Goal: Check status: Check status

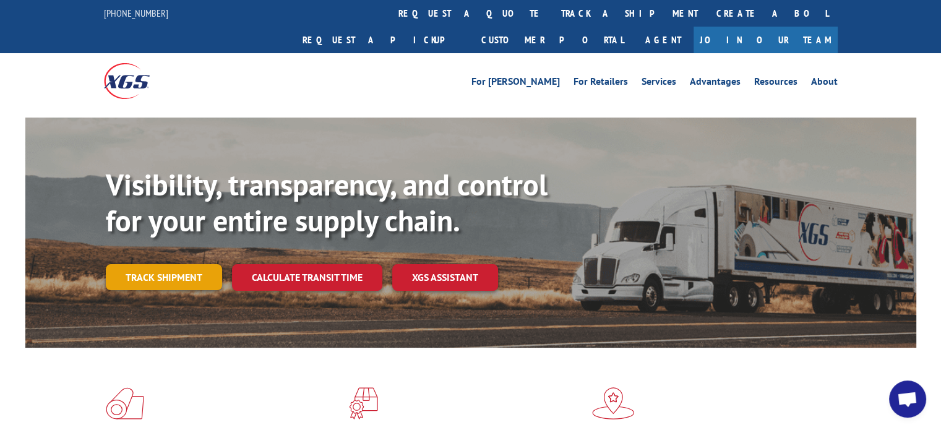
click at [198, 264] on link "Track shipment" at bounding box center [164, 277] width 116 height 26
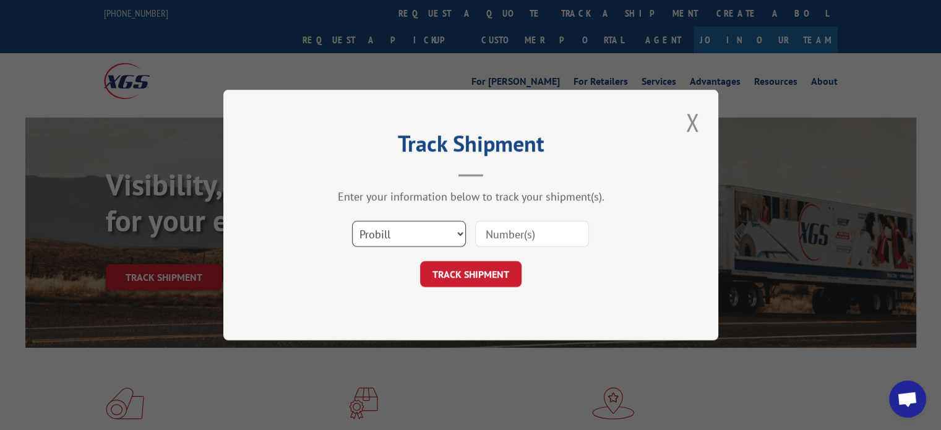
click at [396, 234] on select "Select category... Probill BOL PO" at bounding box center [409, 234] width 114 height 26
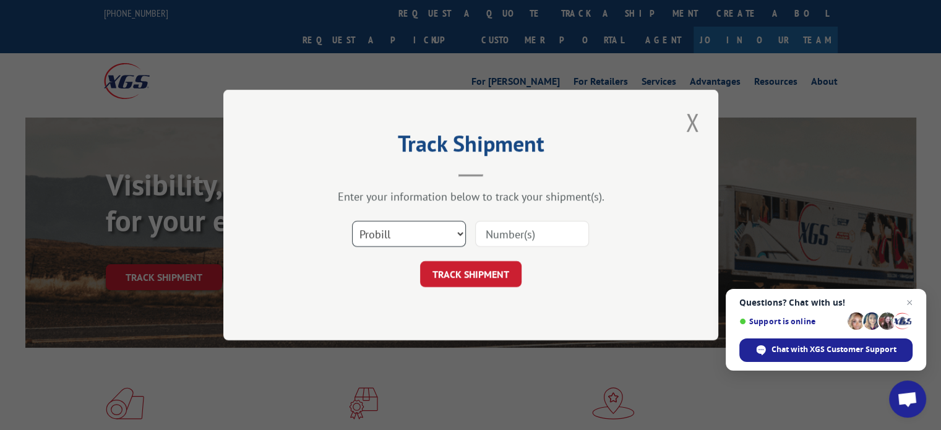
select select "bol"
click at [352, 221] on select "Select category... Probill BOL PO" at bounding box center [409, 234] width 114 height 26
click at [498, 231] on input at bounding box center [532, 234] width 114 height 26
paste input "2551311"
type input "2551311"
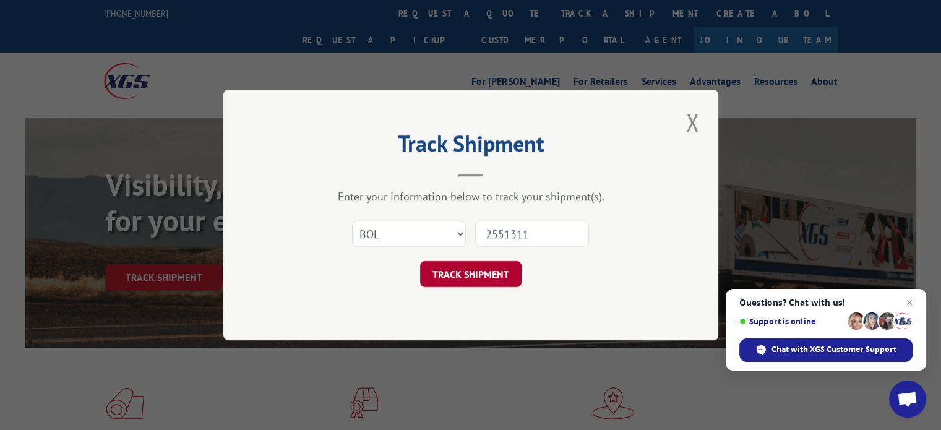
click at [483, 277] on button "TRACK SHIPMENT" at bounding box center [470, 274] width 101 height 26
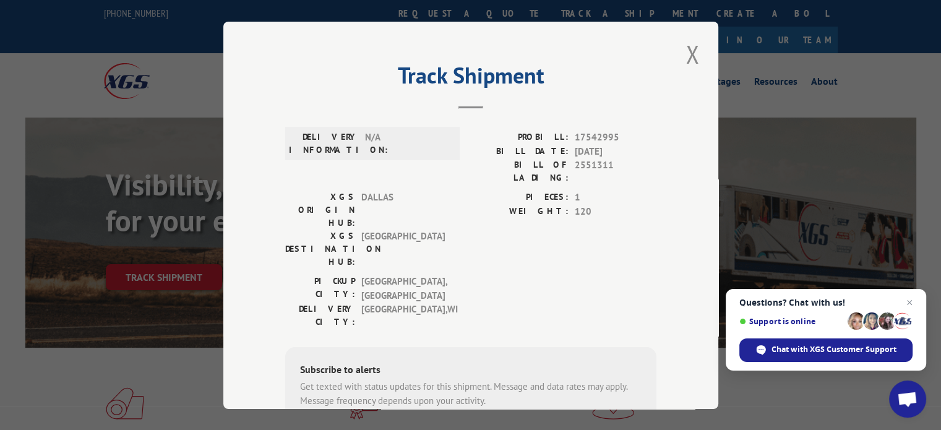
click at [587, 138] on span "17542995" at bounding box center [616, 138] width 82 height 14
copy span "17542995"
click at [685, 51] on button "Close modal" at bounding box center [692, 54] width 21 height 34
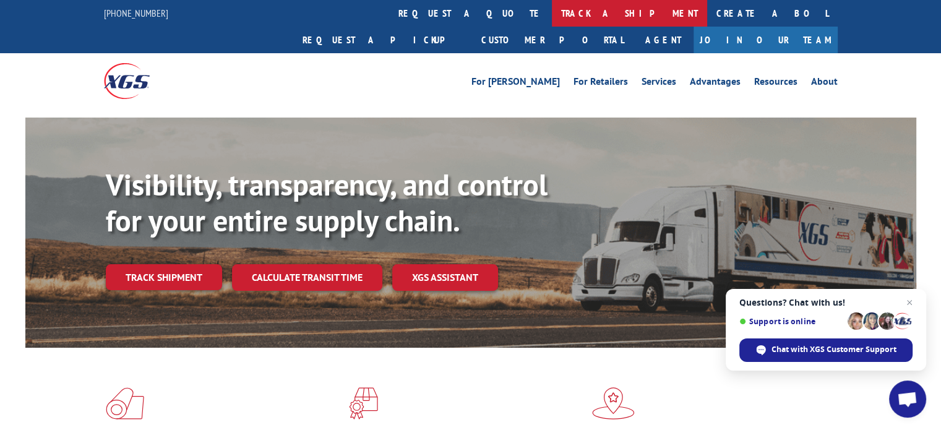
click at [552, 15] on link "track a shipment" at bounding box center [629, 13] width 155 height 27
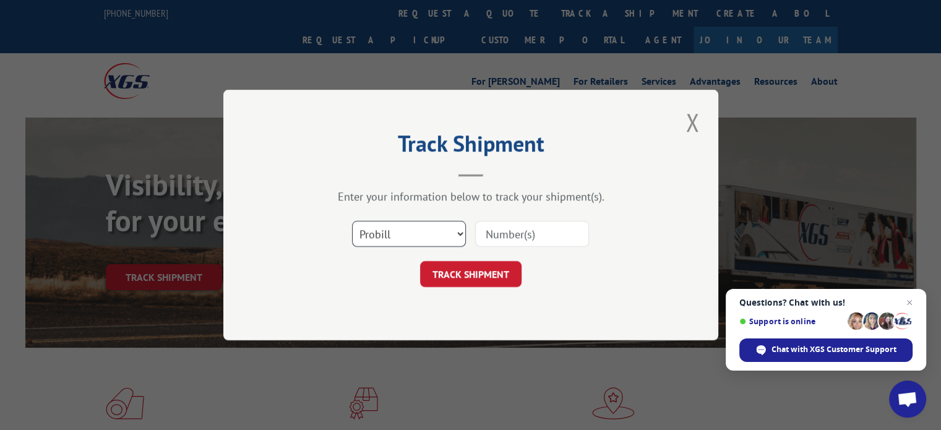
click at [442, 241] on select "Select category... Probill BOL PO" at bounding box center [409, 234] width 114 height 26
select select "bol"
click at [352, 221] on select "Select category... Probill BOL PO" at bounding box center [409, 234] width 114 height 26
click at [485, 230] on input at bounding box center [532, 234] width 114 height 26
paste input "2551314"
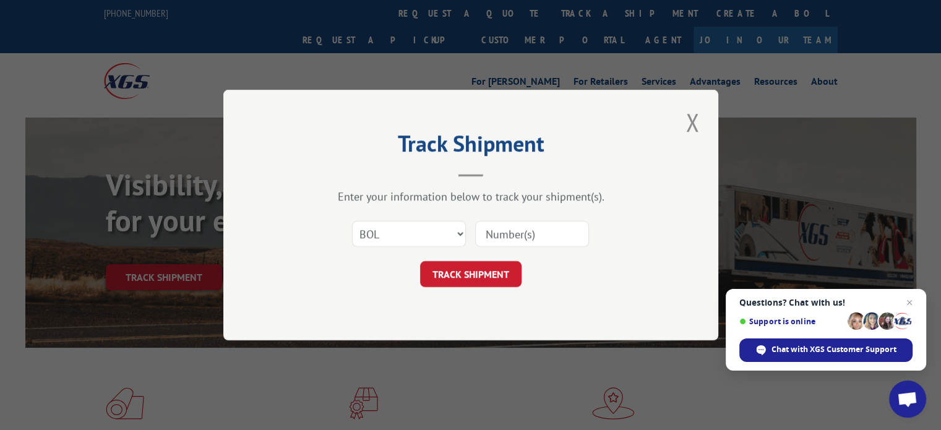
type input "2551314"
click at [468, 272] on button "TRACK SHIPMENT" at bounding box center [470, 274] width 101 height 26
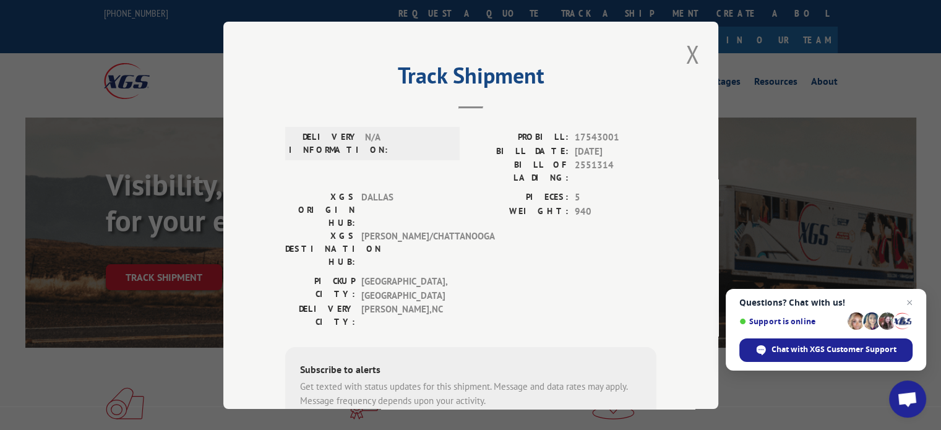
click at [591, 140] on span "17543001" at bounding box center [616, 138] width 82 height 14
copy span "17543001"
click at [693, 54] on button "Close modal" at bounding box center [692, 54] width 21 height 34
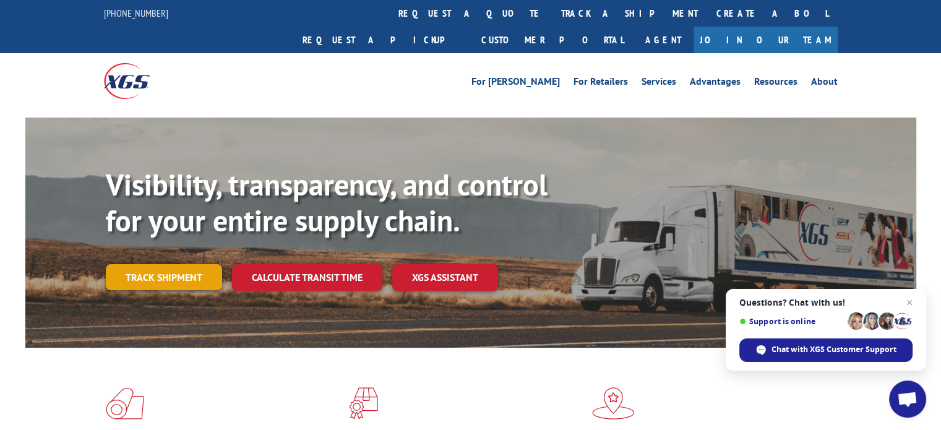
click at [186, 264] on link "Track shipment" at bounding box center [164, 277] width 116 height 26
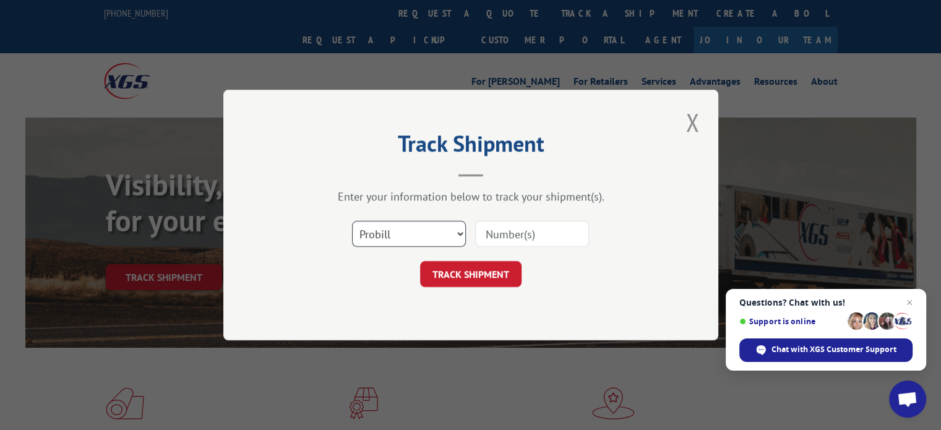
click at [431, 234] on select "Select category... Probill BOL PO" at bounding box center [409, 234] width 114 height 26
select select "bol"
click at [352, 221] on select "Select category... Probill BOL PO" at bounding box center [409, 234] width 114 height 26
click at [512, 234] on input at bounding box center [532, 234] width 114 height 26
paste input "2551306"
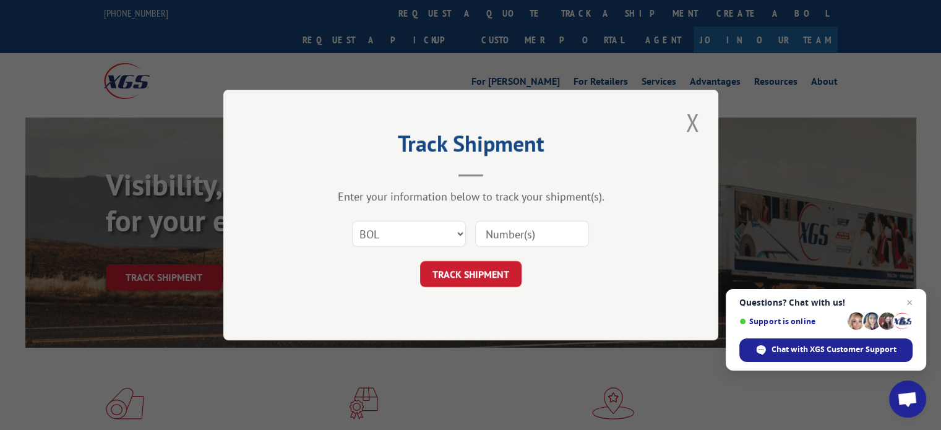
type input "2551306"
click at [474, 269] on button "TRACK SHIPMENT" at bounding box center [470, 274] width 101 height 26
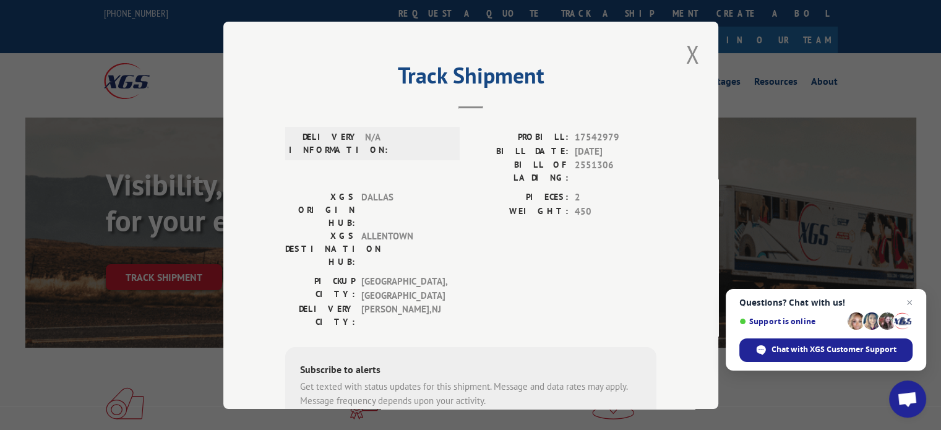
click at [594, 131] on span "17542979" at bounding box center [616, 138] width 82 height 14
copy span "17542979"
